Goal: Navigation & Orientation: Find specific page/section

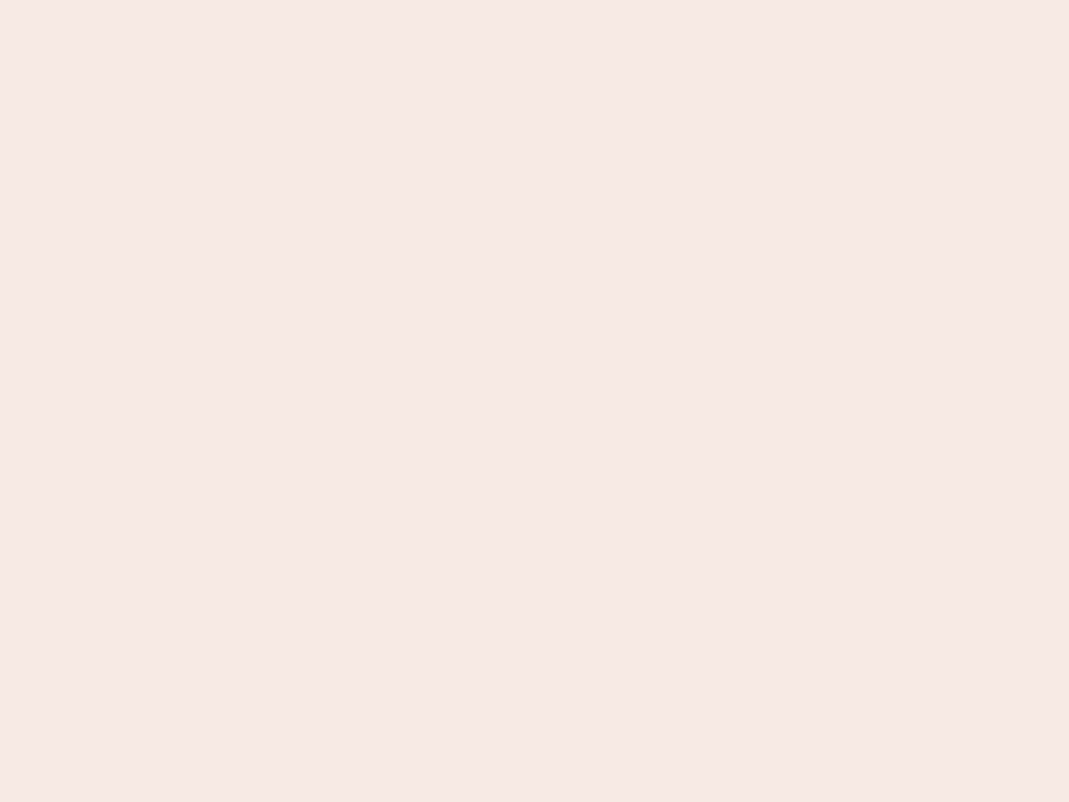
click at [534, 401] on nb-app "Almost there Thank you for registering for Newbook. Your account is under revie…" at bounding box center [534, 401] width 1069 height 802
click at [534, 0] on nb-app "Almost there Thank you for registering for Newbook. Your account is under revie…" at bounding box center [534, 401] width 1069 height 802
click at [571, 0] on nb-app "Almost there Thank you for registering for Newbook. Your account is under revie…" at bounding box center [534, 401] width 1069 height 802
click at [534, 401] on nb-app "Almost there Thank you for registering for Newbook. Your account is under revie…" at bounding box center [534, 401] width 1069 height 802
click at [534, 0] on nb-app "Almost there Thank you for registering for Newbook. Your account is under revie…" at bounding box center [534, 401] width 1069 height 802
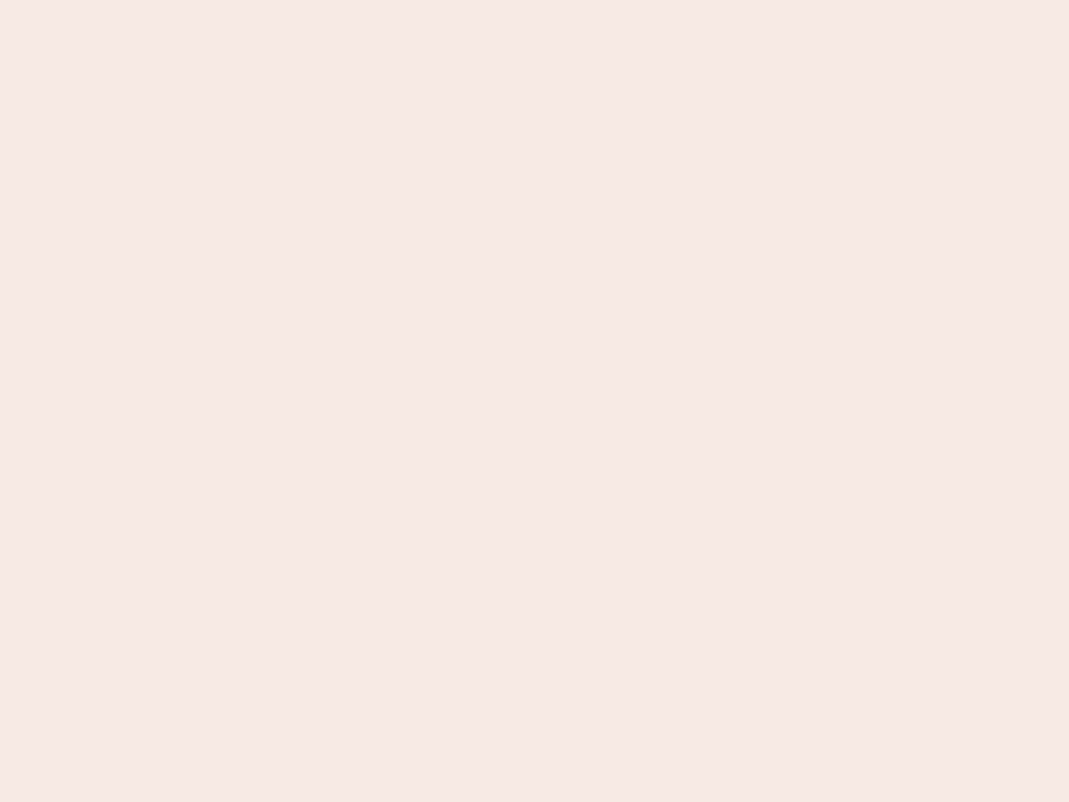
click at [373, 0] on nb-app "Almost there Thank you for registering for Newbook. Your account is under revie…" at bounding box center [534, 401] width 1069 height 802
click at [534, 401] on nb-app "Almost there Thank you for registering for Newbook. Your account is under revie…" at bounding box center [534, 401] width 1069 height 802
click at [534, 0] on nb-app "Almost there Thank you for registering for Newbook. Your account is under revie…" at bounding box center [534, 401] width 1069 height 802
click at [373, 0] on nb-app "Almost there Thank you for registering for Newbook. Your account is under revie…" at bounding box center [534, 401] width 1069 height 802
click at [534, 401] on nb-app "Almost there Thank you for registering for Newbook. Your account is under revie…" at bounding box center [534, 401] width 1069 height 802
